Goal: Task Accomplishment & Management: Manage account settings

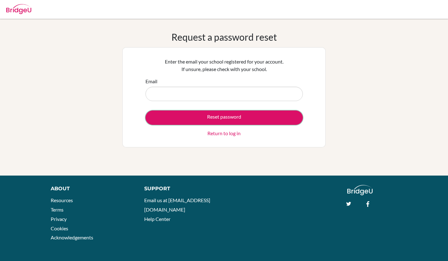
click at [205, 116] on button "Reset password" at bounding box center [224, 117] width 157 height 14
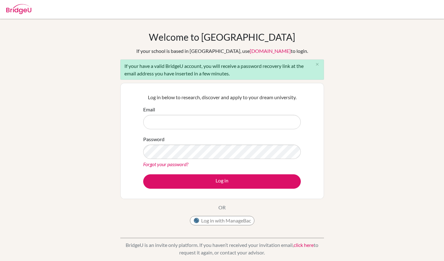
click at [198, 122] on input "Email" at bounding box center [221, 122] width 157 height 14
type input "[EMAIL_ADDRESS][DOMAIN_NAME]"
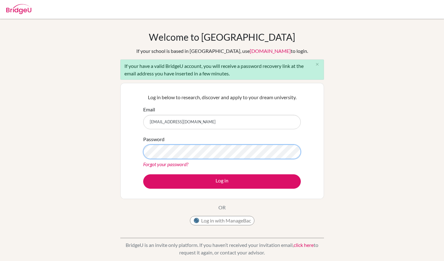
click at [143, 174] on button "Log in" at bounding box center [221, 181] width 157 height 14
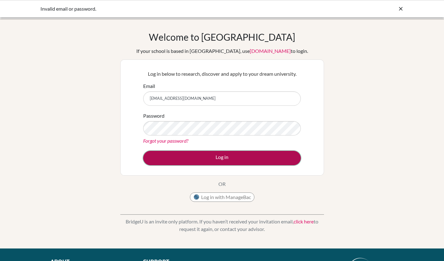
click at [241, 159] on button "Log in" at bounding box center [221, 158] width 157 height 14
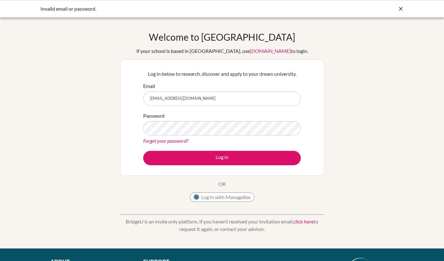
click at [230, 136] on div "Password Forgot your password?" at bounding box center [221, 128] width 157 height 33
click at [143, 151] on button "Log in" at bounding box center [221, 158] width 157 height 14
click at [182, 140] on link "Forgot your password?" at bounding box center [165, 141] width 45 height 6
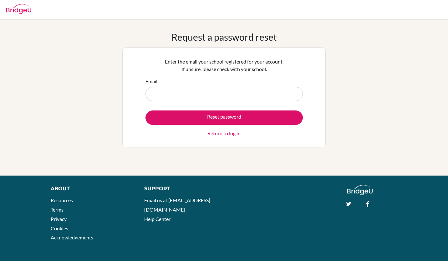
click at [196, 94] on input "Email" at bounding box center [224, 94] width 157 height 14
type input "aminyenurbyek@gmail.com"
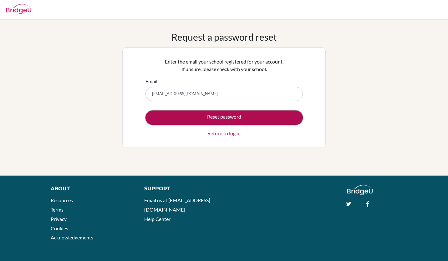
click at [209, 122] on button "Reset password" at bounding box center [224, 117] width 157 height 14
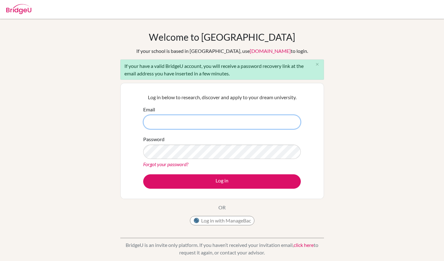
click at [231, 121] on input "Email" at bounding box center [221, 122] width 157 height 14
type input "[EMAIL_ADDRESS][DOMAIN_NAME]"
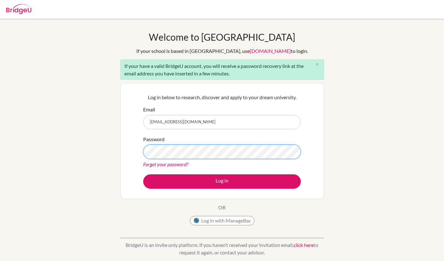
click at [143, 174] on button "Log in" at bounding box center [221, 181] width 157 height 14
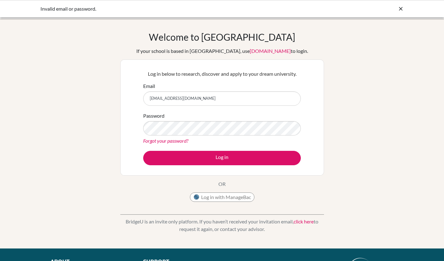
click at [382, 104] on div "Welcome to BridgeU If your school is based in China, use app.bridge-u.com.cn to…" at bounding box center [222, 133] width 444 height 205
click at [177, 143] on link "Forgot your password?" at bounding box center [165, 141] width 45 height 6
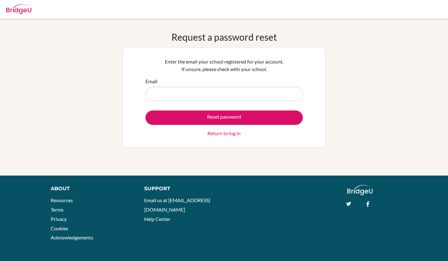
click at [188, 96] on input "Email" at bounding box center [224, 94] width 157 height 14
type input "[EMAIL_ADDRESS][DOMAIN_NAME]"
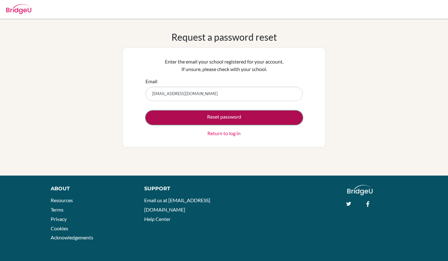
click at [192, 110] on button "Reset password" at bounding box center [224, 117] width 157 height 14
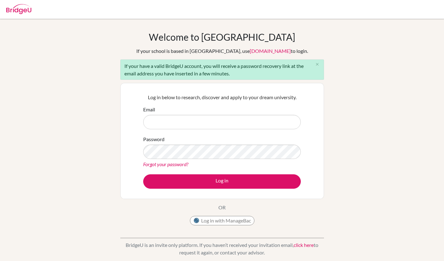
click at [182, 167] on div "Forgot your password?" at bounding box center [221, 165] width 157 height 8
click at [182, 163] on link "Forgot your password?" at bounding box center [165, 164] width 45 height 6
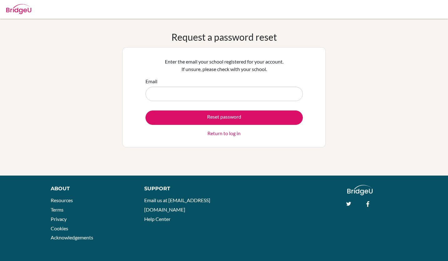
click at [208, 93] on input "Email" at bounding box center [224, 94] width 157 height 14
type input "[EMAIL_ADDRESS][DOMAIN_NAME]"
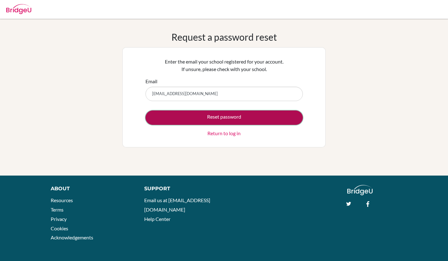
click at [210, 118] on button "Reset password" at bounding box center [224, 117] width 157 height 14
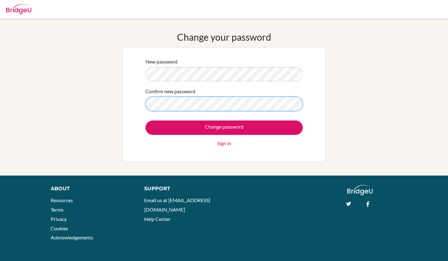
click at [146, 121] on input "Change password" at bounding box center [224, 128] width 157 height 14
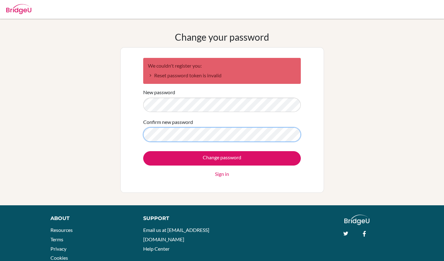
click at [143, 151] on input "Change password" at bounding box center [221, 158] width 157 height 14
click at [217, 172] on link "Sign in" at bounding box center [222, 174] width 14 height 8
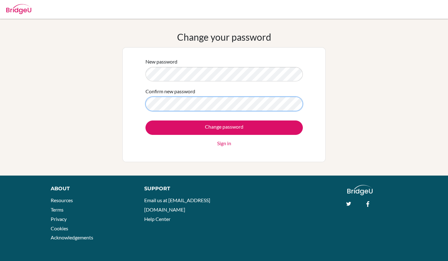
click at [146, 121] on input "Change password" at bounding box center [224, 128] width 157 height 14
